Goal: Find specific page/section: Find specific page/section

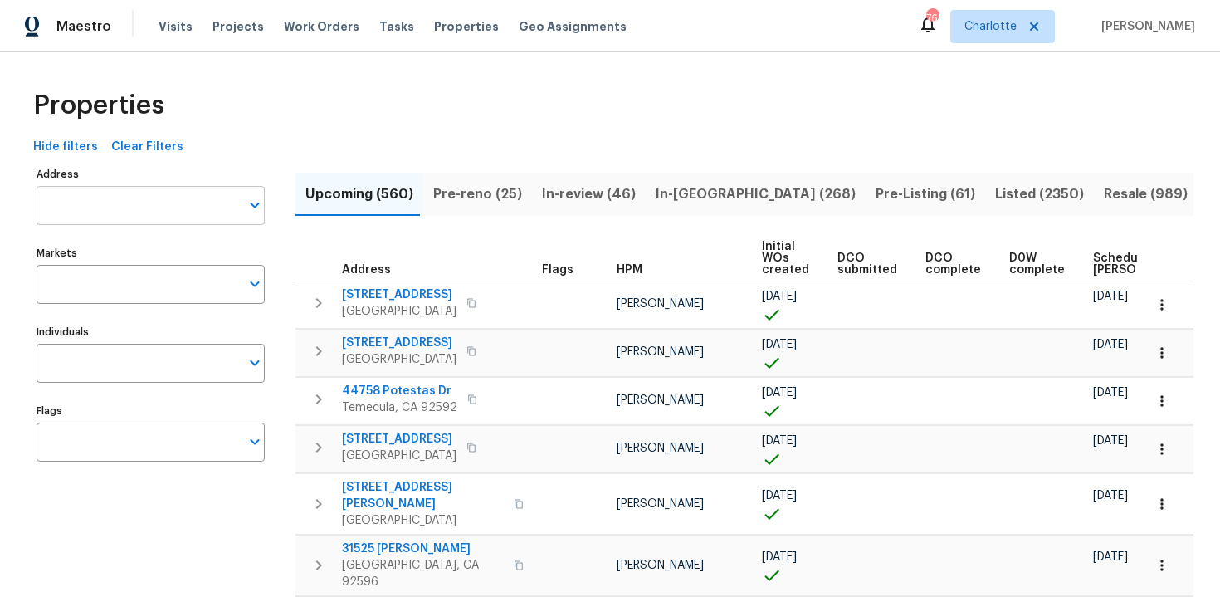
scroll to position [0, 193]
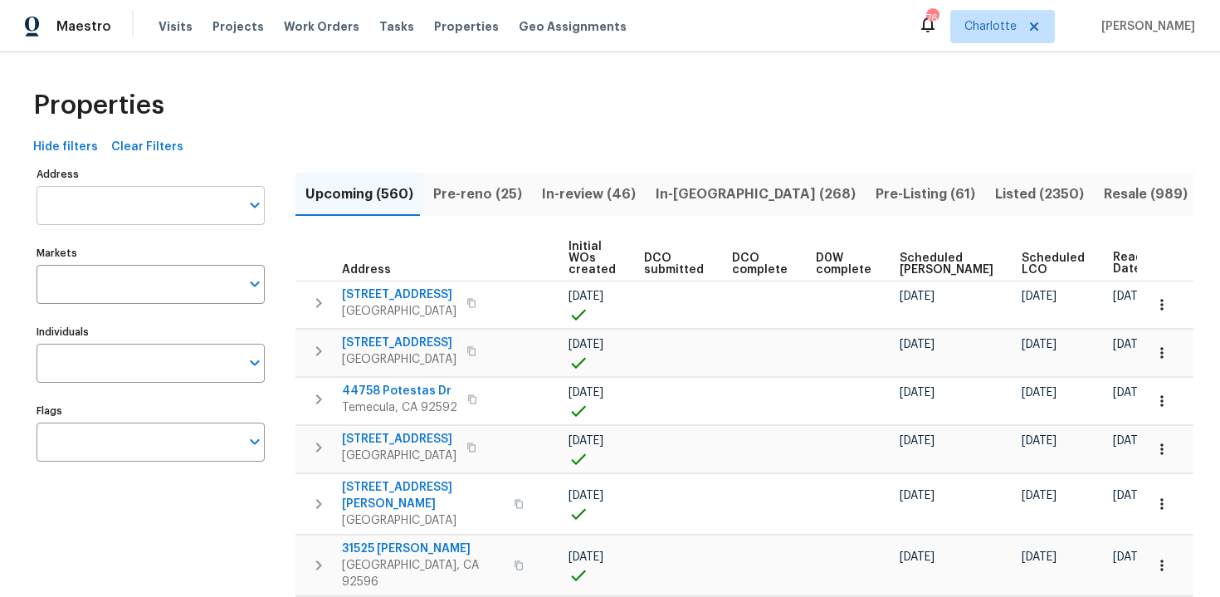
click at [121, 206] on input "Address" at bounding box center [138, 205] width 203 height 39
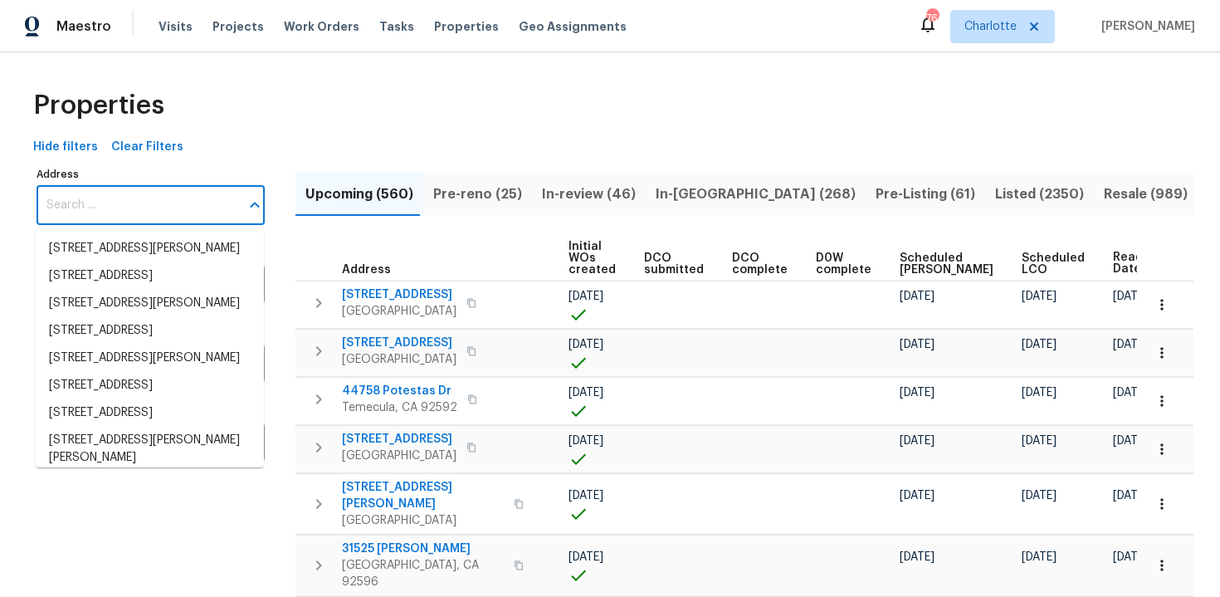
paste input "[STREET_ADDRESS][PERSON_NAME]"
type input "[STREET_ADDRESS][PERSON_NAME]"
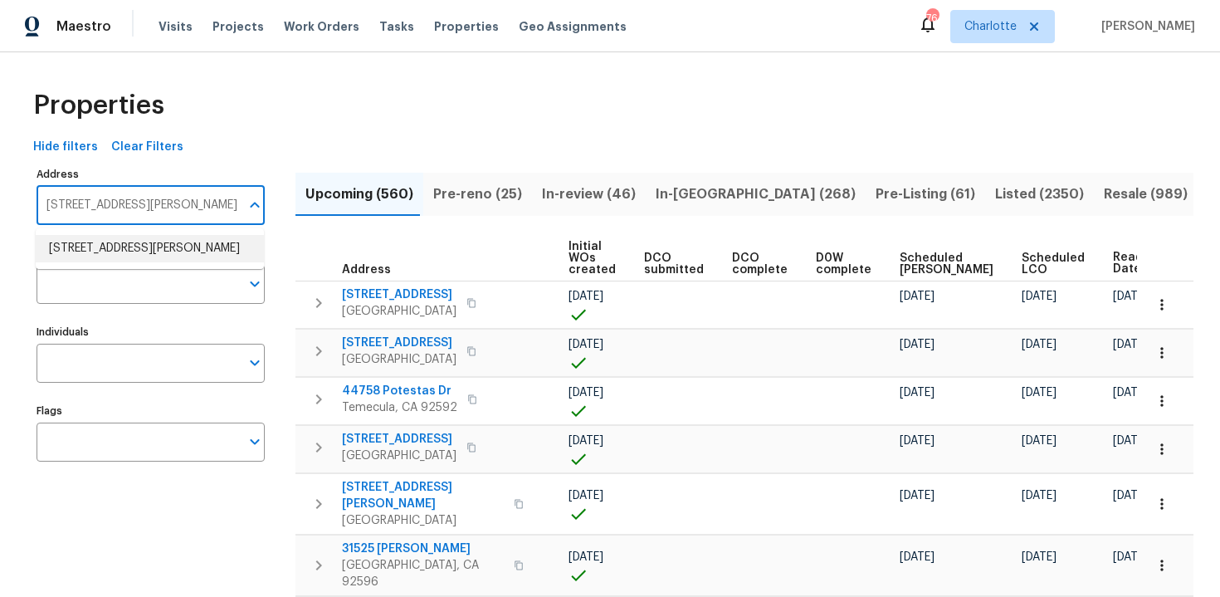
click at [125, 249] on li "[STREET_ADDRESS][PERSON_NAME]" at bounding box center [150, 248] width 228 height 27
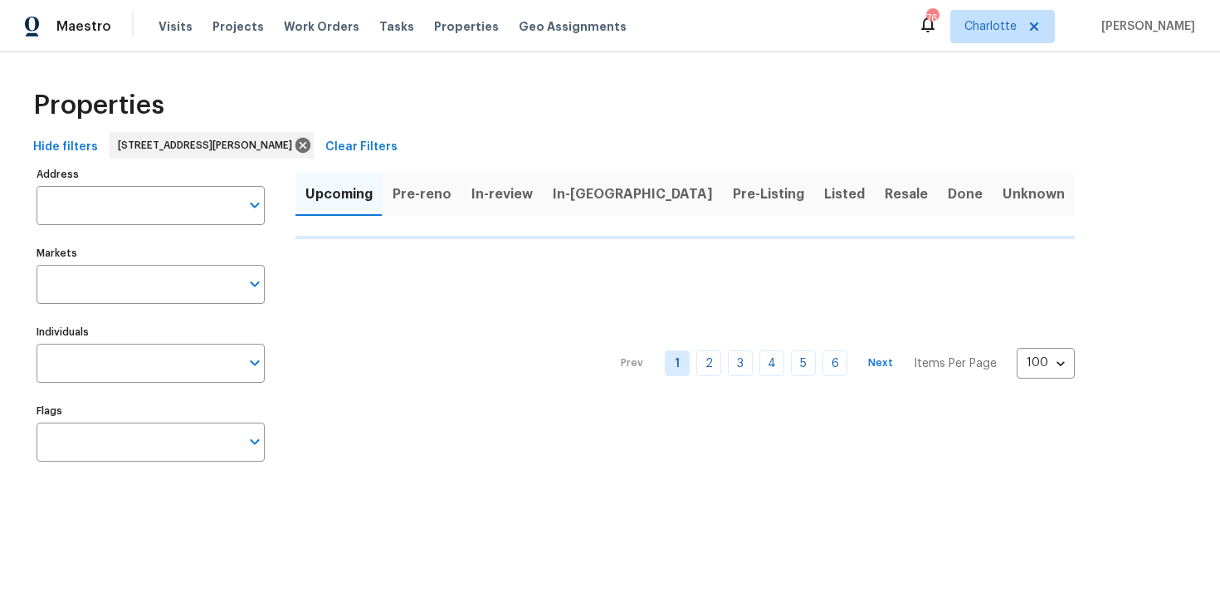
type input "[STREET_ADDRESS][PERSON_NAME]"
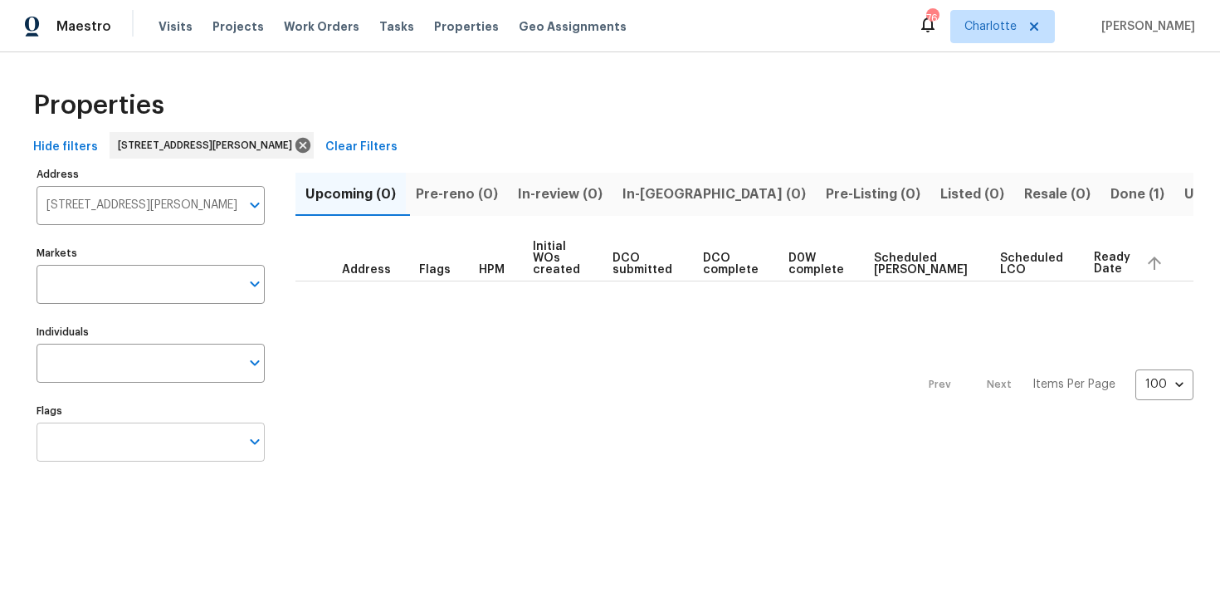
click at [131, 445] on input "Flags" at bounding box center [138, 441] width 203 height 39
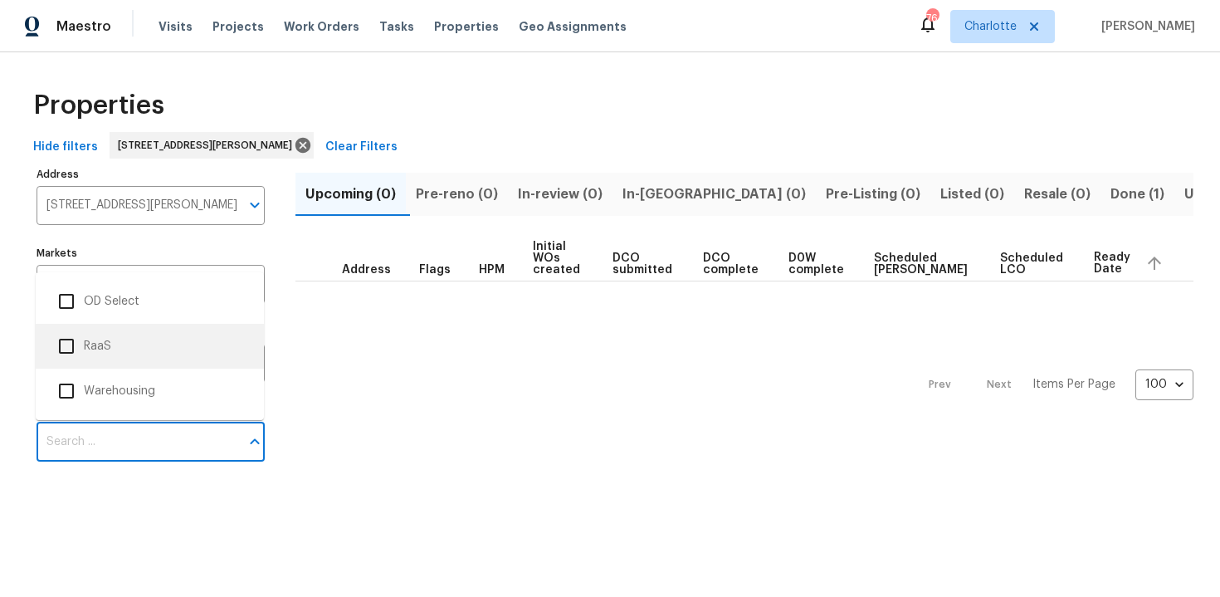
click at [131, 347] on li "RaaS" at bounding box center [150, 346] width 202 height 35
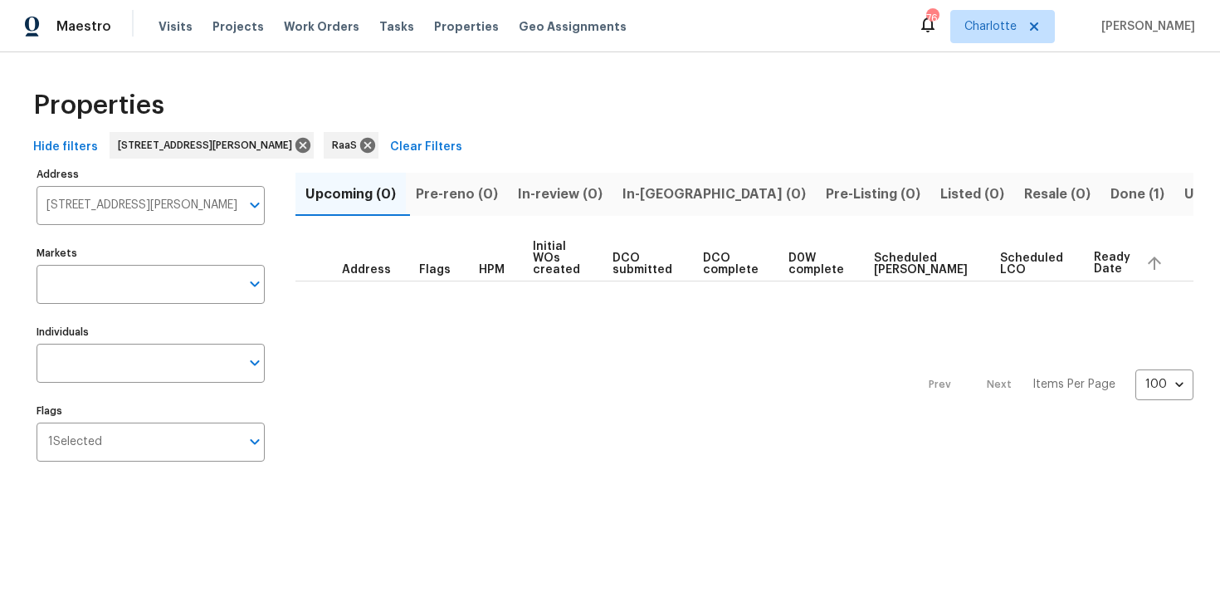
click at [1110, 197] on span "Done (1)" at bounding box center [1137, 194] width 54 height 23
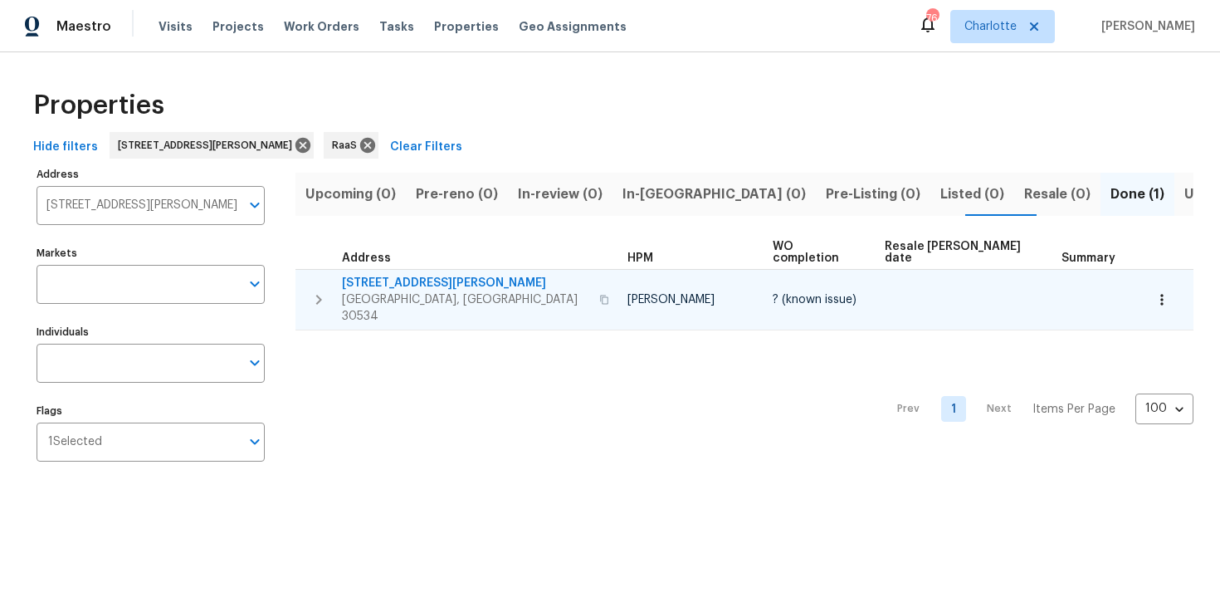
click at [506, 275] on div "[STREET_ADDRESS][PERSON_NAME]" at bounding box center [478, 300] width 272 height 50
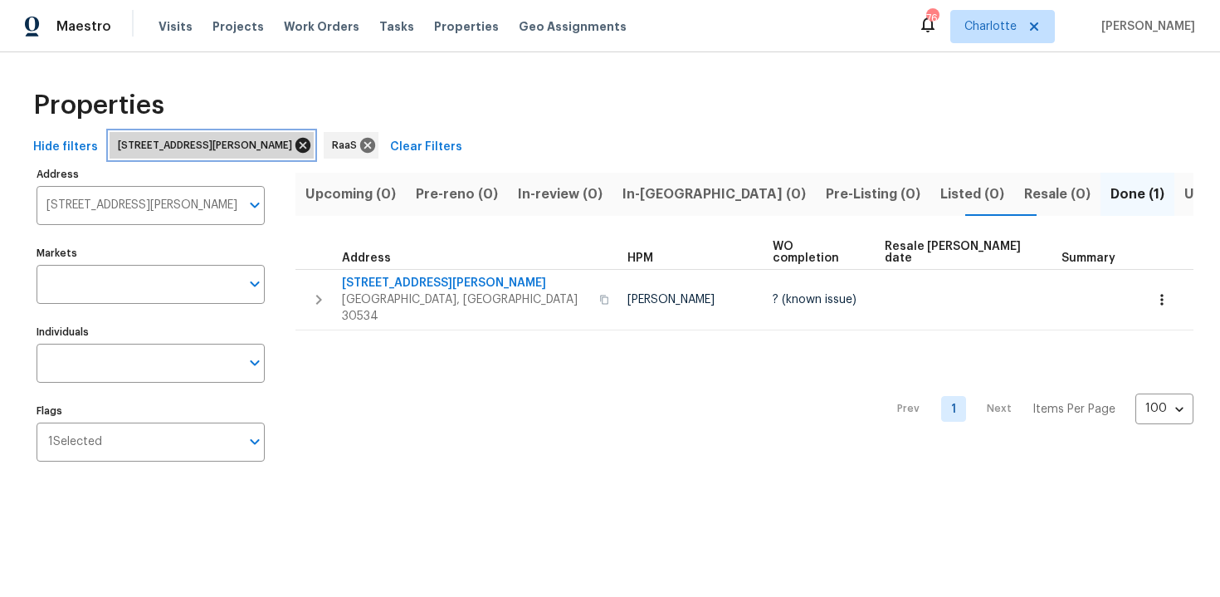
click at [310, 144] on icon at bounding box center [302, 145] width 15 height 15
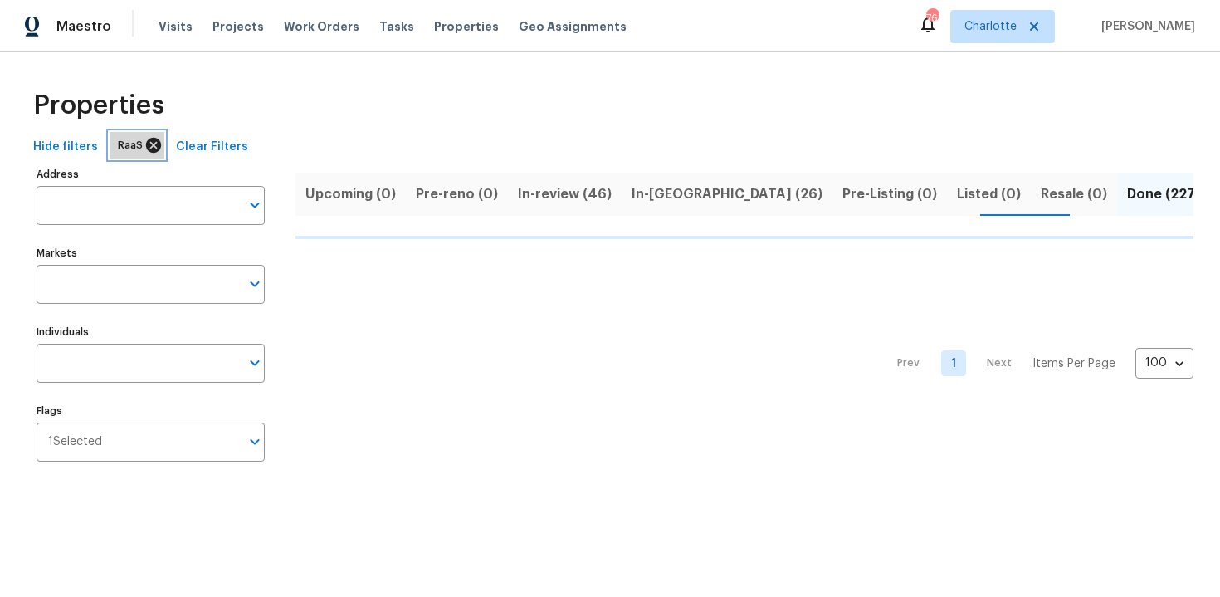
click at [152, 141] on icon at bounding box center [153, 145] width 15 height 15
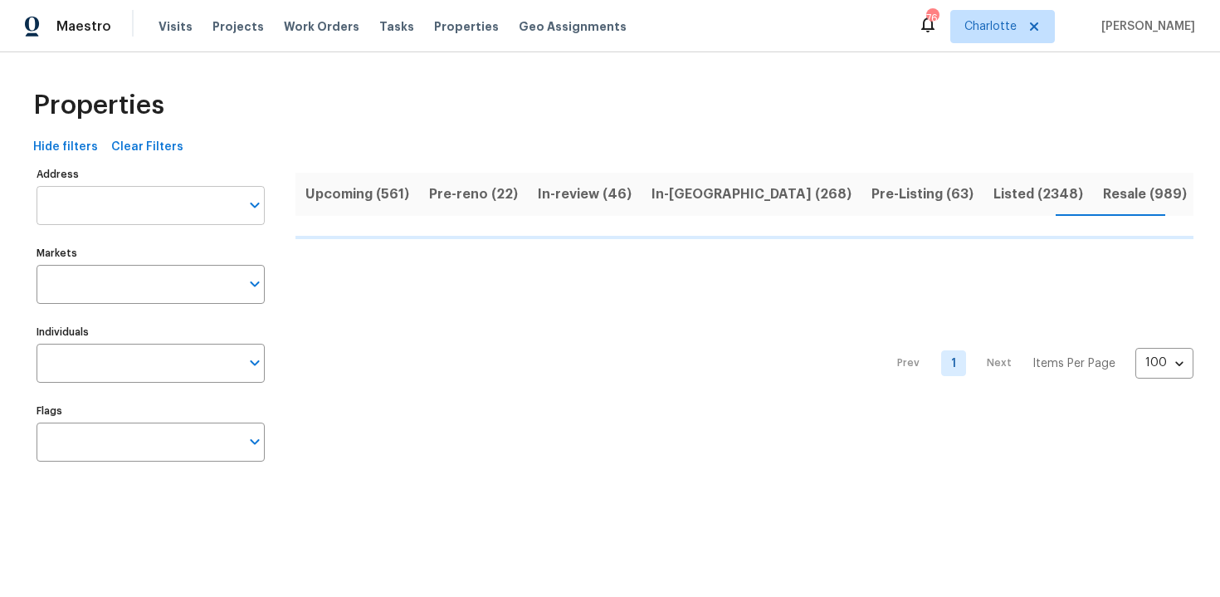
click at [159, 212] on input "Address" at bounding box center [138, 205] width 203 height 39
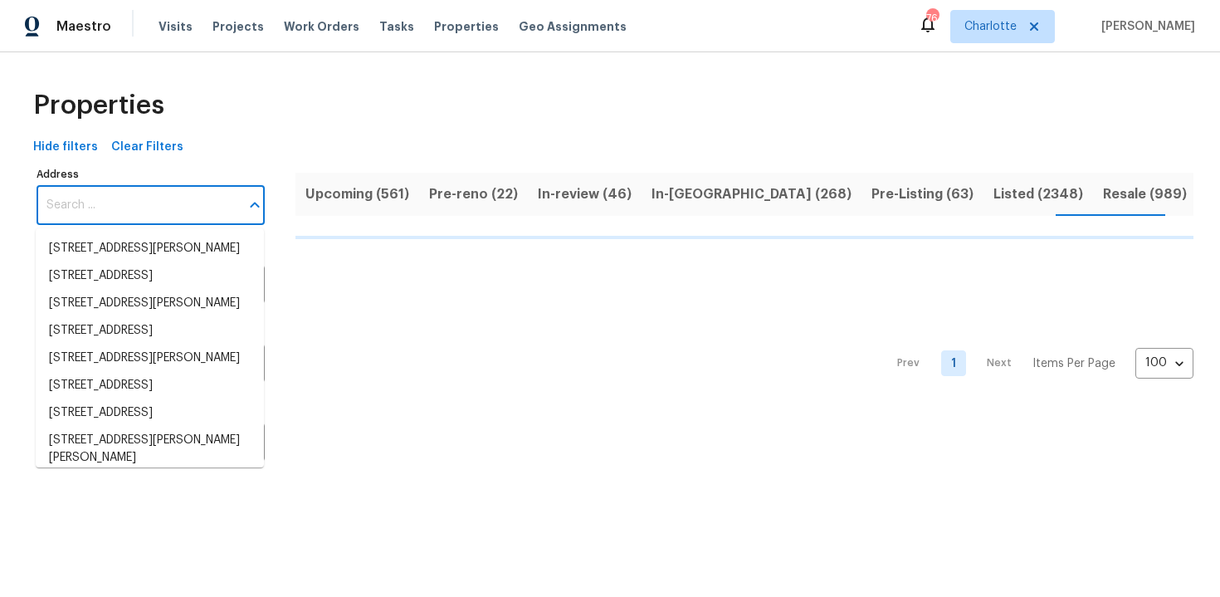
paste input "[STREET_ADDRESS][PERSON_NAME]"
type input "[STREET_ADDRESS][PERSON_NAME]"
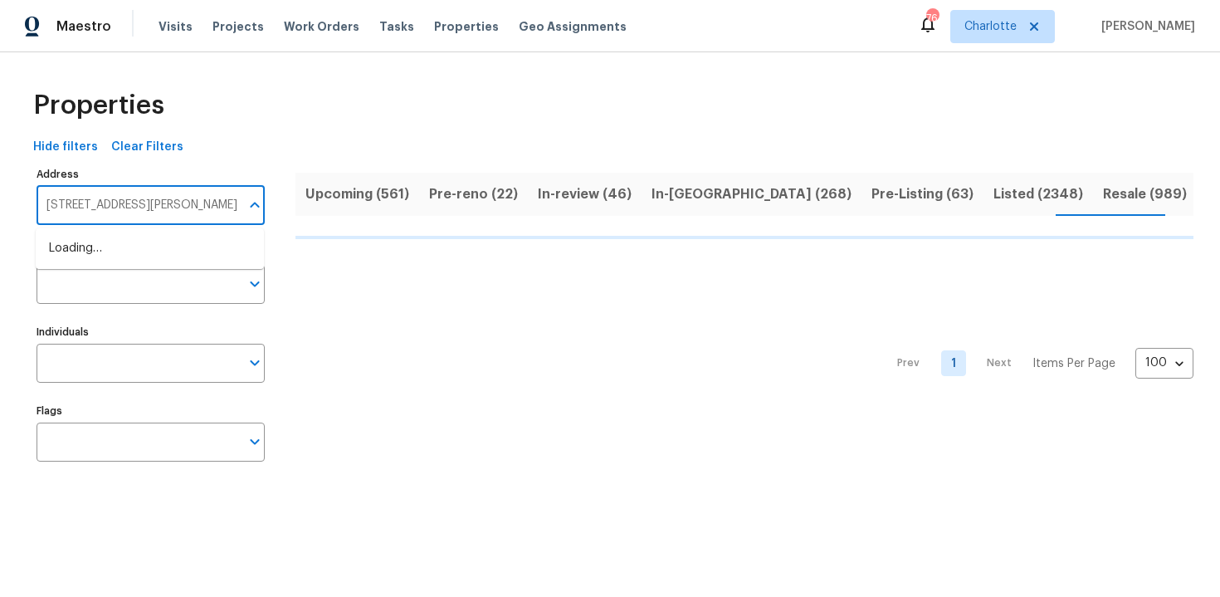
scroll to position [0, 42]
click at [153, 246] on li "[STREET_ADDRESS][PERSON_NAME]" at bounding box center [150, 248] width 228 height 27
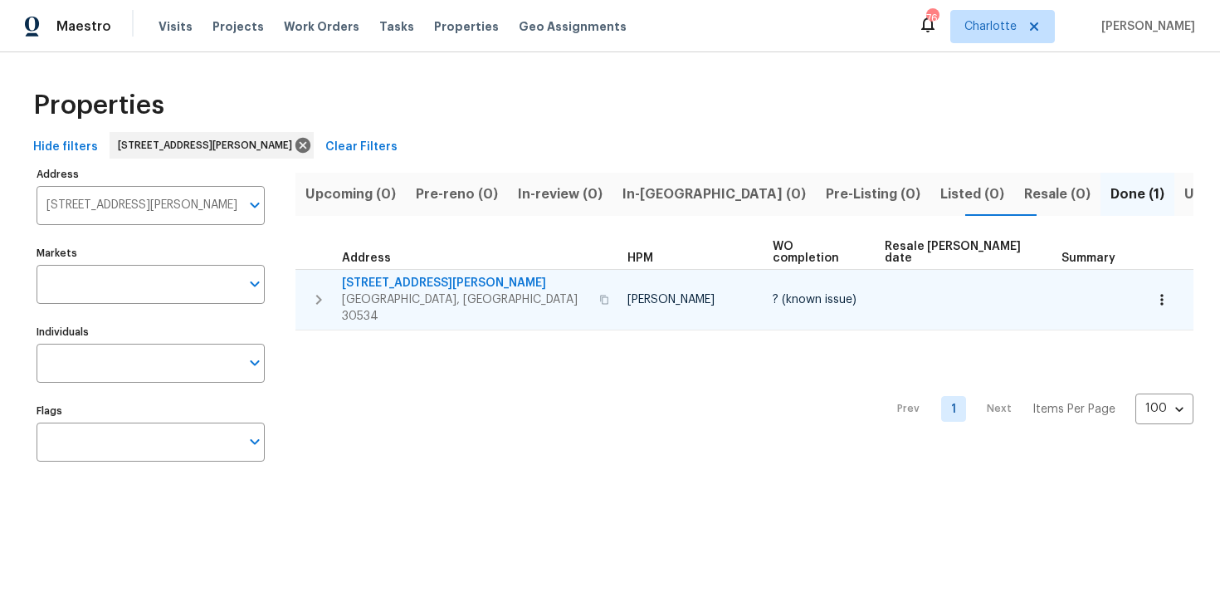
click at [434, 275] on span "[STREET_ADDRESS][PERSON_NAME]" at bounding box center [465, 283] width 247 height 17
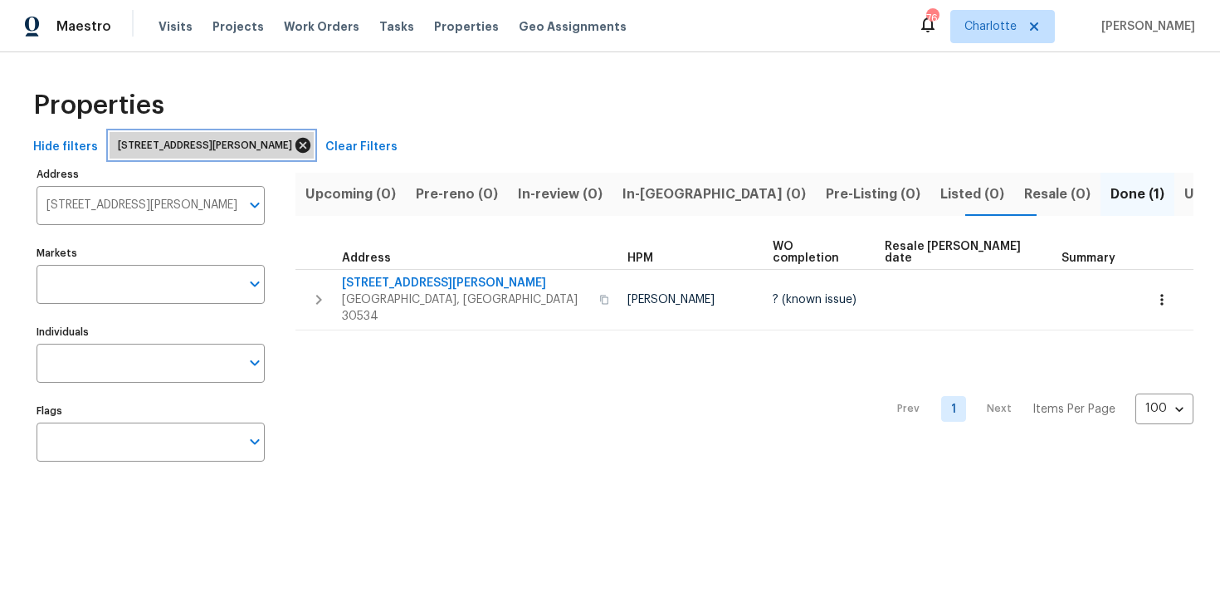
click at [312, 144] on icon at bounding box center [303, 145] width 18 height 18
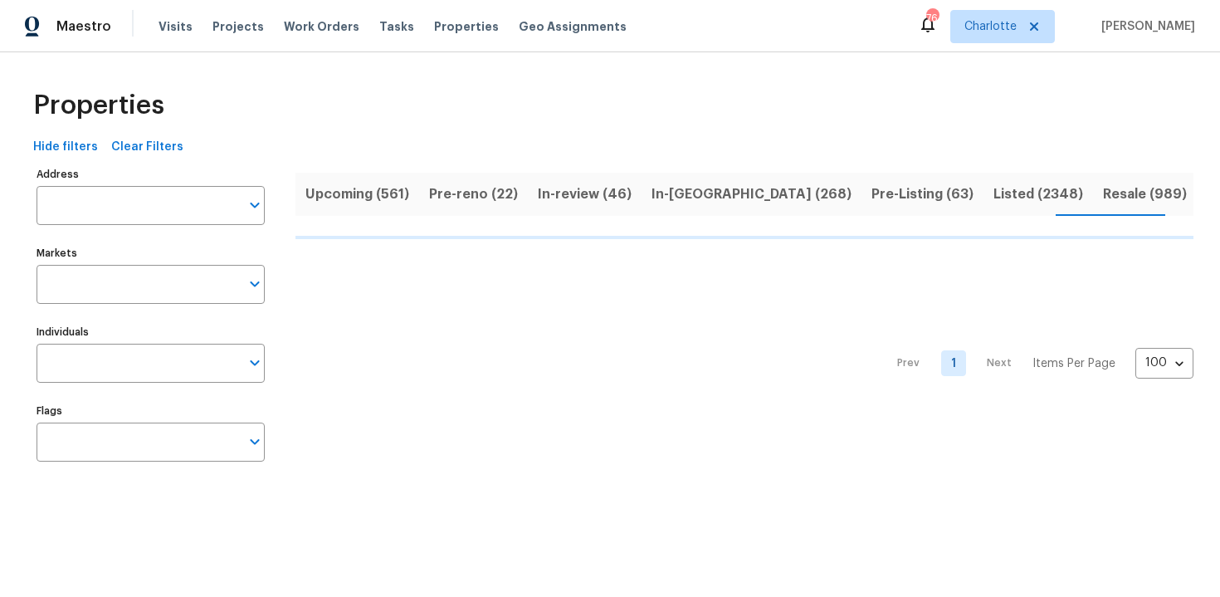
click at [376, 199] on span "Upcoming (561)" at bounding box center [357, 194] width 104 height 23
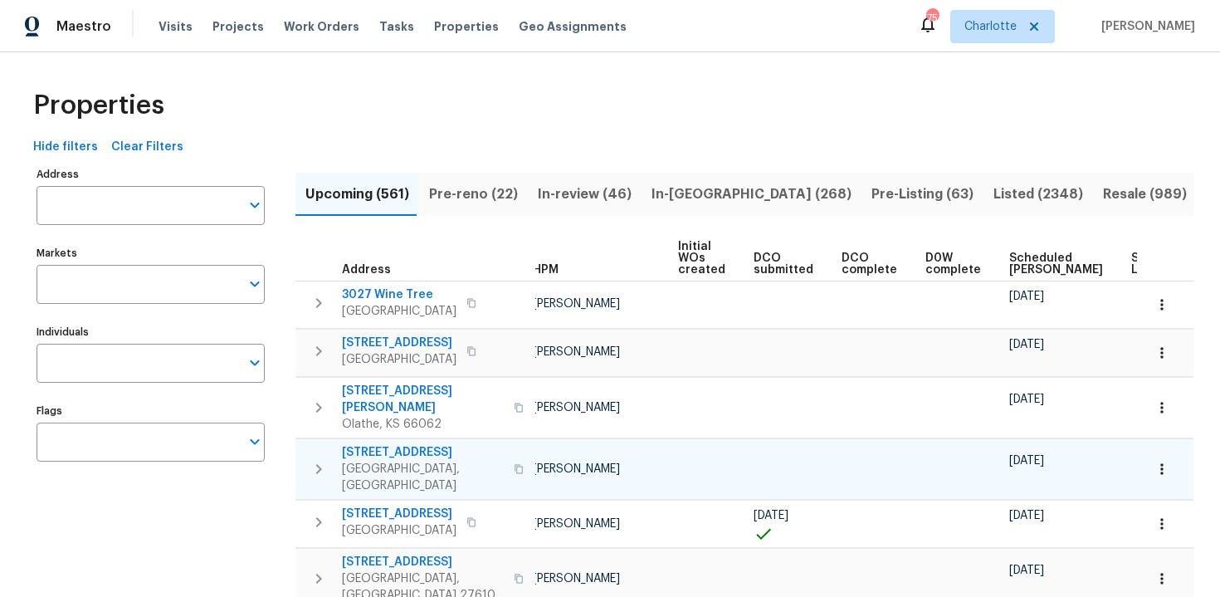
scroll to position [0, 175]
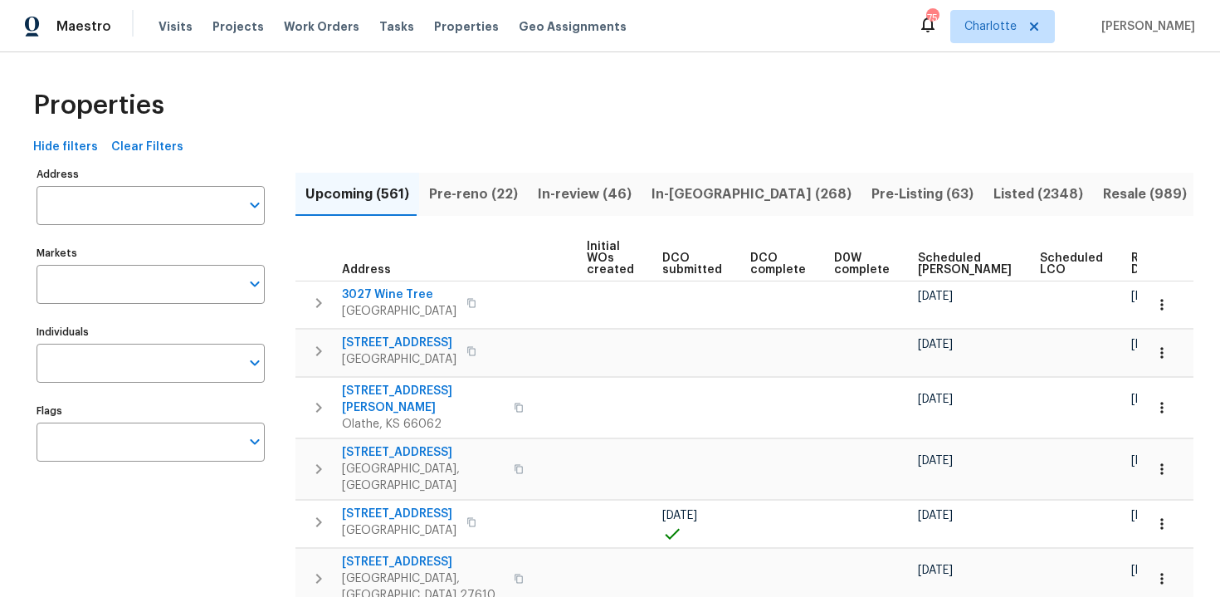
click at [1131, 257] on span "Ready Date" at bounding box center [1149, 263] width 37 height 23
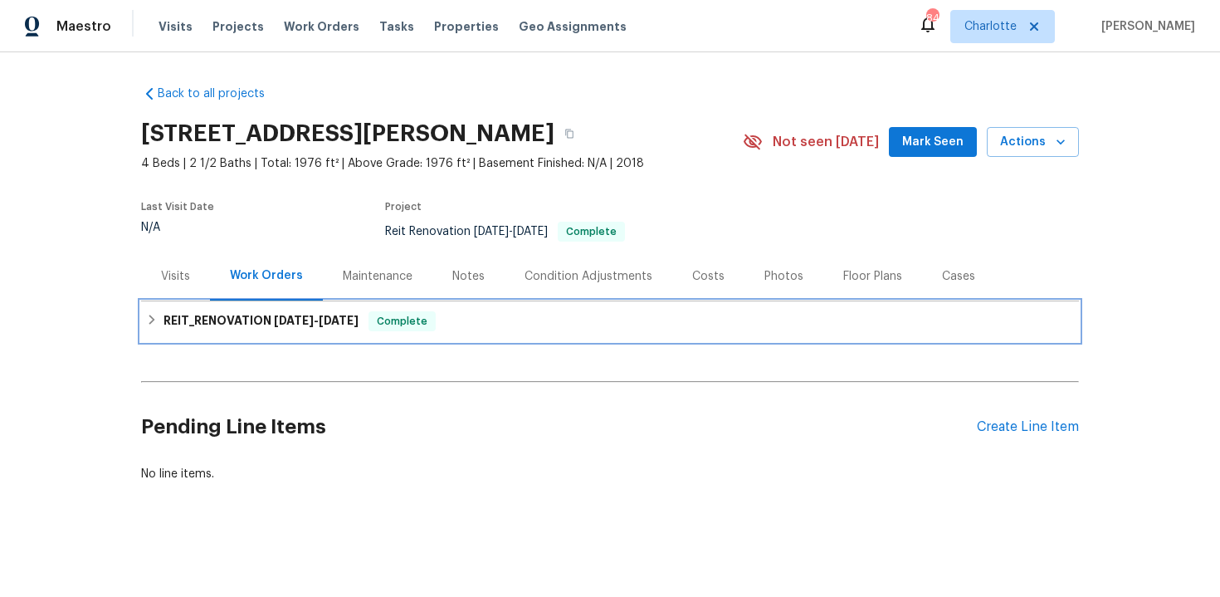
click at [695, 327] on div "REIT_RENOVATION [DATE] - [DATE] Complete" at bounding box center [610, 321] width 928 height 20
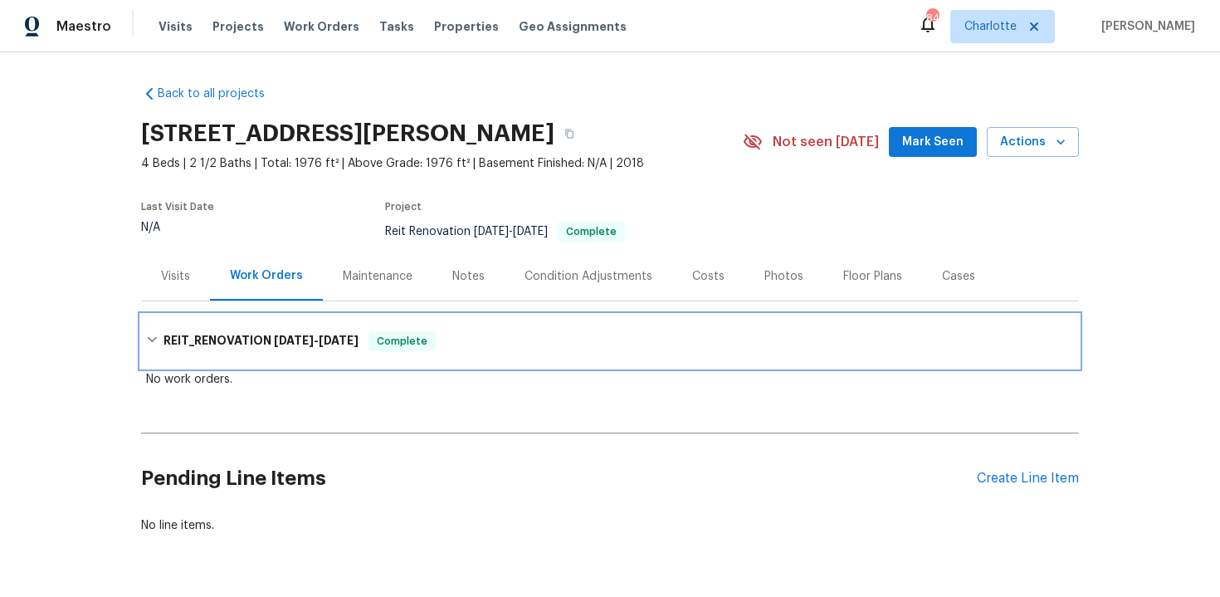
click at [695, 327] on div "REIT_RENOVATION [DATE] - [DATE] Complete" at bounding box center [610, 341] width 938 height 53
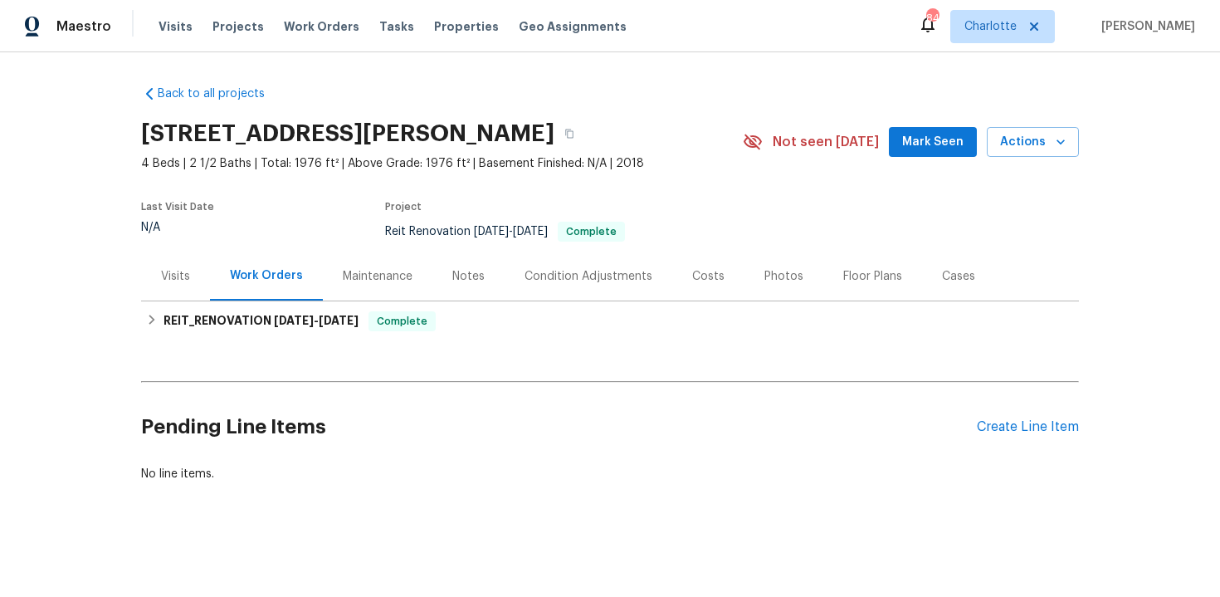
click at [1168, 290] on div "Back to all projects [STREET_ADDRESS][PERSON_NAME] 4 Beds | 2 1/2 Baths | Total…" at bounding box center [610, 323] width 1220 height 543
click at [573, 134] on icon "button" at bounding box center [569, 133] width 8 height 9
